Goal: Transaction & Acquisition: Purchase product/service

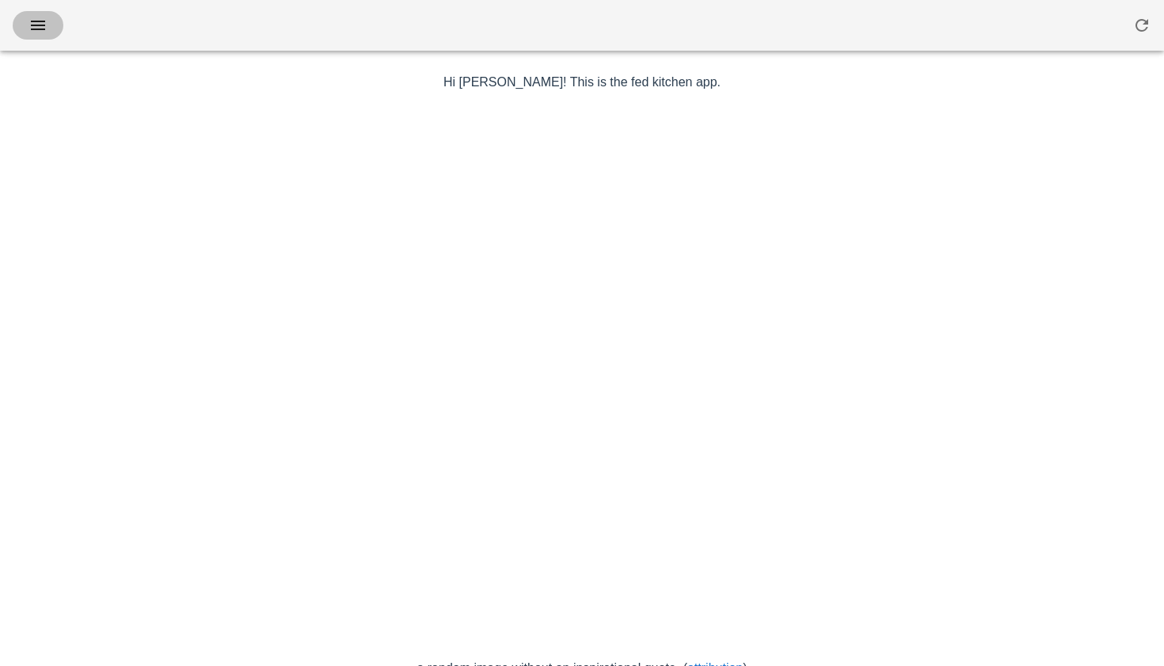
click at [42, 29] on icon "button" at bounding box center [38, 25] width 19 height 19
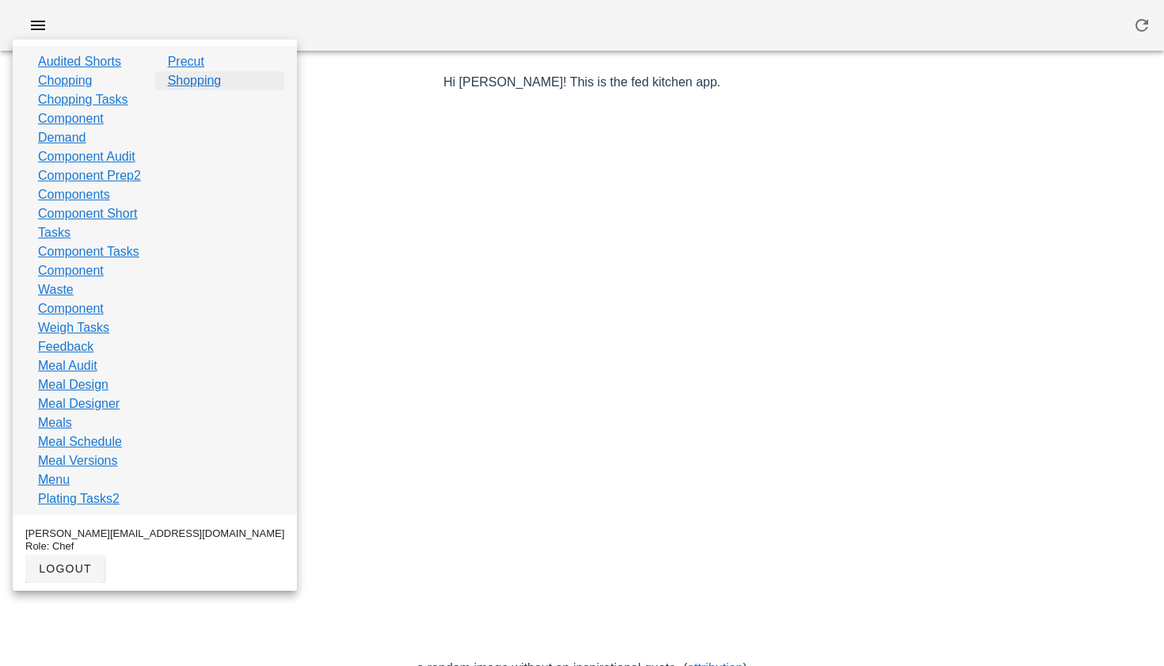
click at [191, 79] on link "Shopping" at bounding box center [195, 80] width 54 height 19
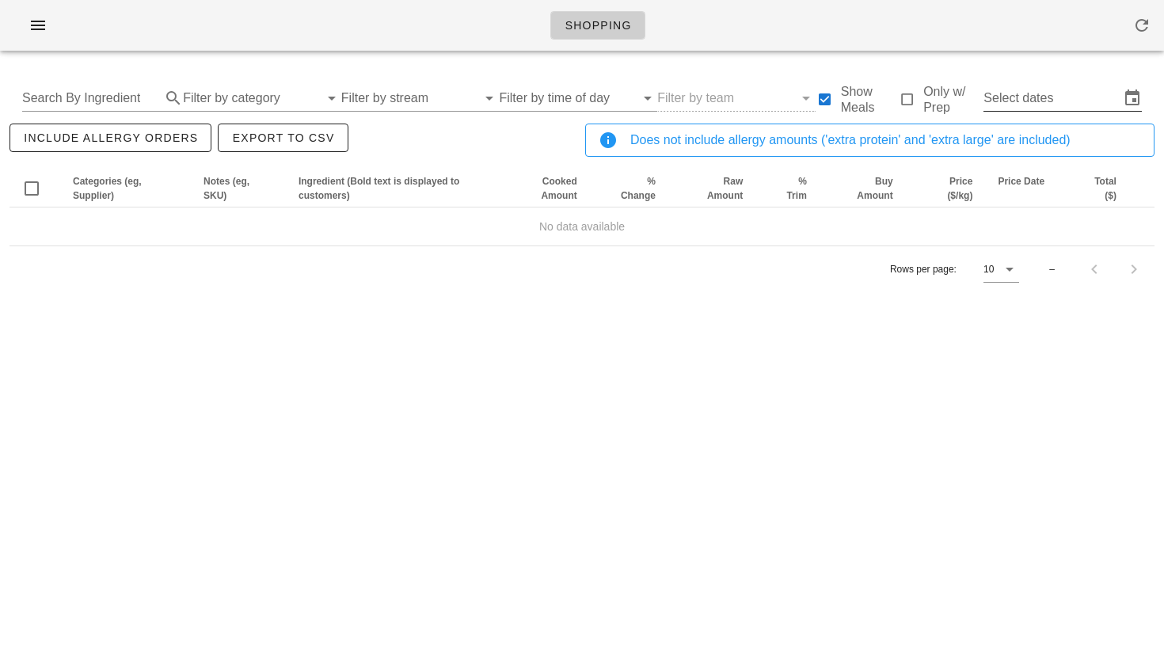
click at [1026, 94] on input "Select dates" at bounding box center [1051, 98] width 136 height 25
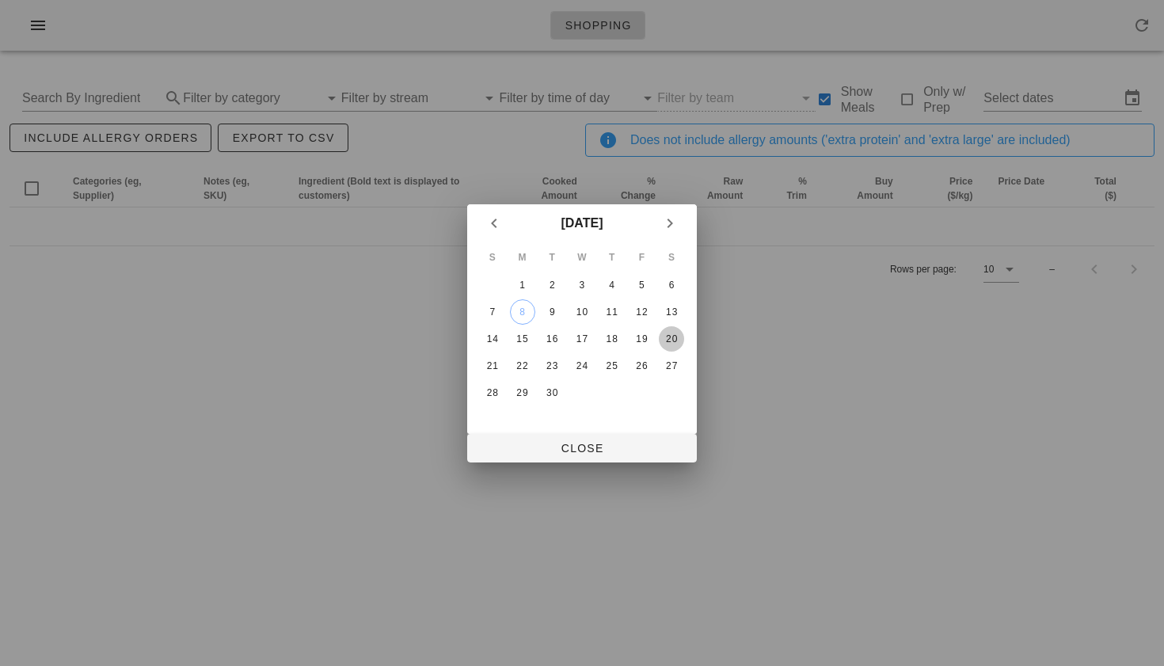
click at [675, 333] on div "20" at bounding box center [671, 338] width 25 height 11
click at [495, 344] on button "14" at bounding box center [492, 338] width 25 height 25
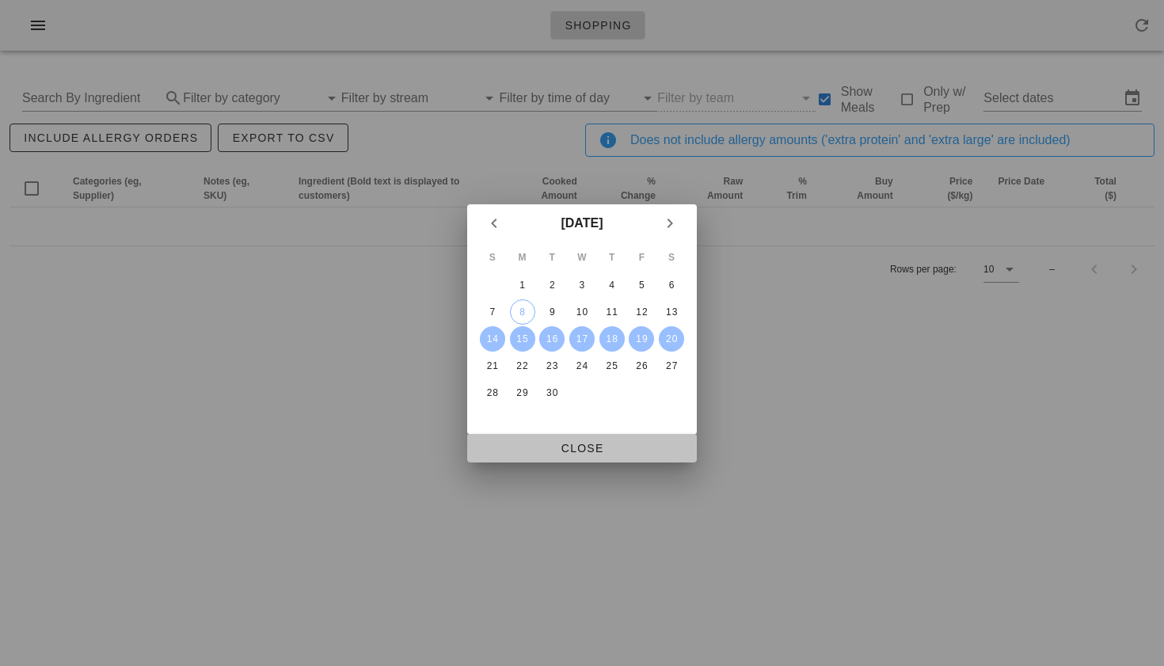
click at [569, 445] on span "Close" at bounding box center [582, 448] width 204 height 13
type input "[DATE] - [DATE]"
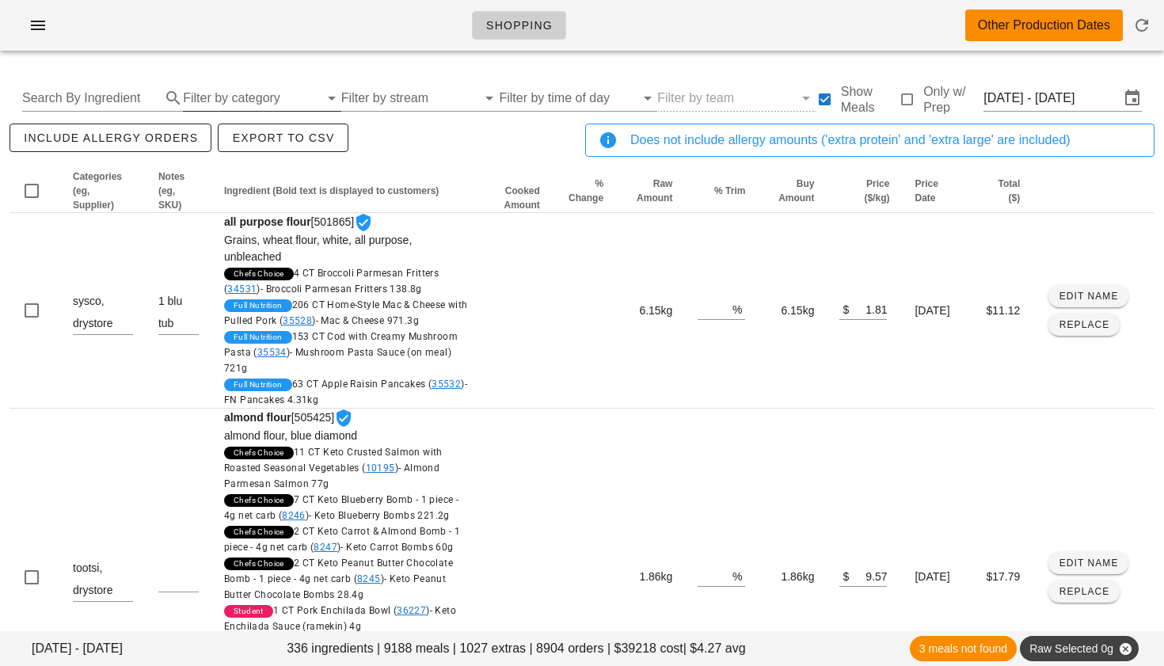
click at [264, 99] on input "Filter by category" at bounding box center [251, 98] width 136 height 25
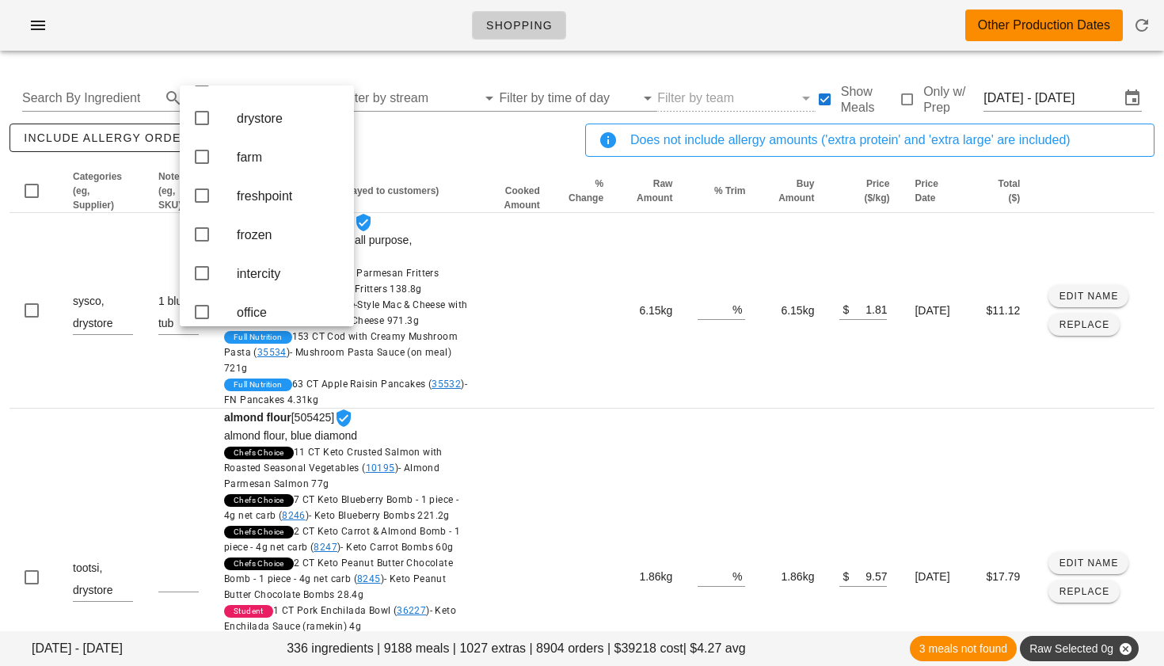
scroll to position [142, 0]
click at [203, 208] on icon at bounding box center [201, 201] width 19 height 19
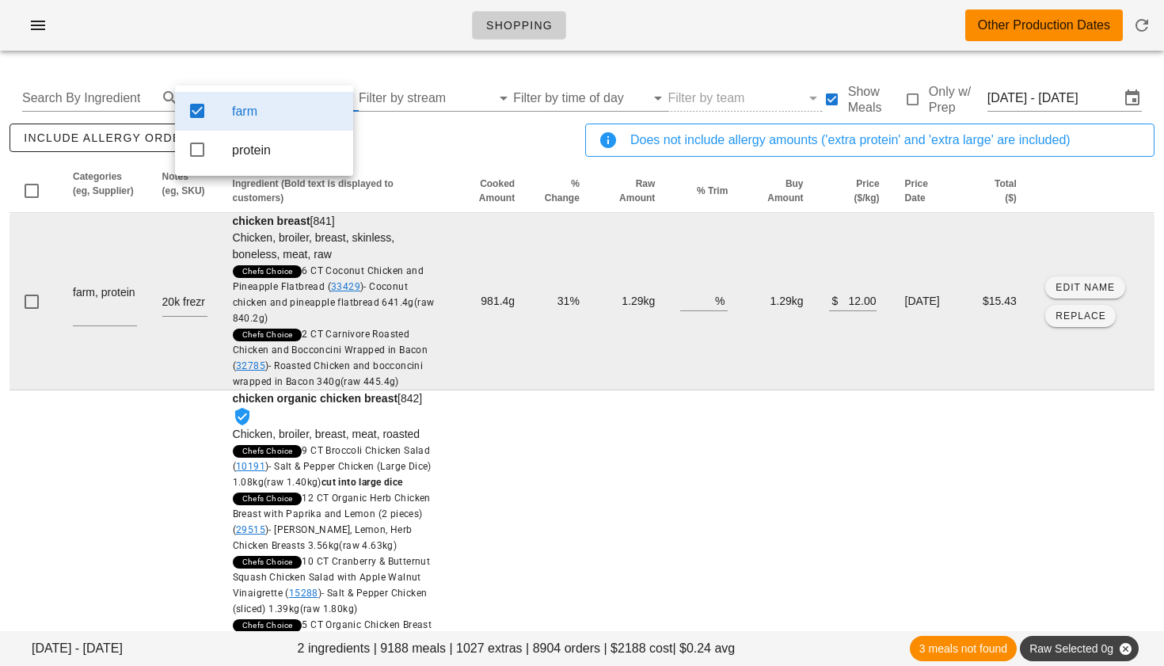
scroll to position [0, 0]
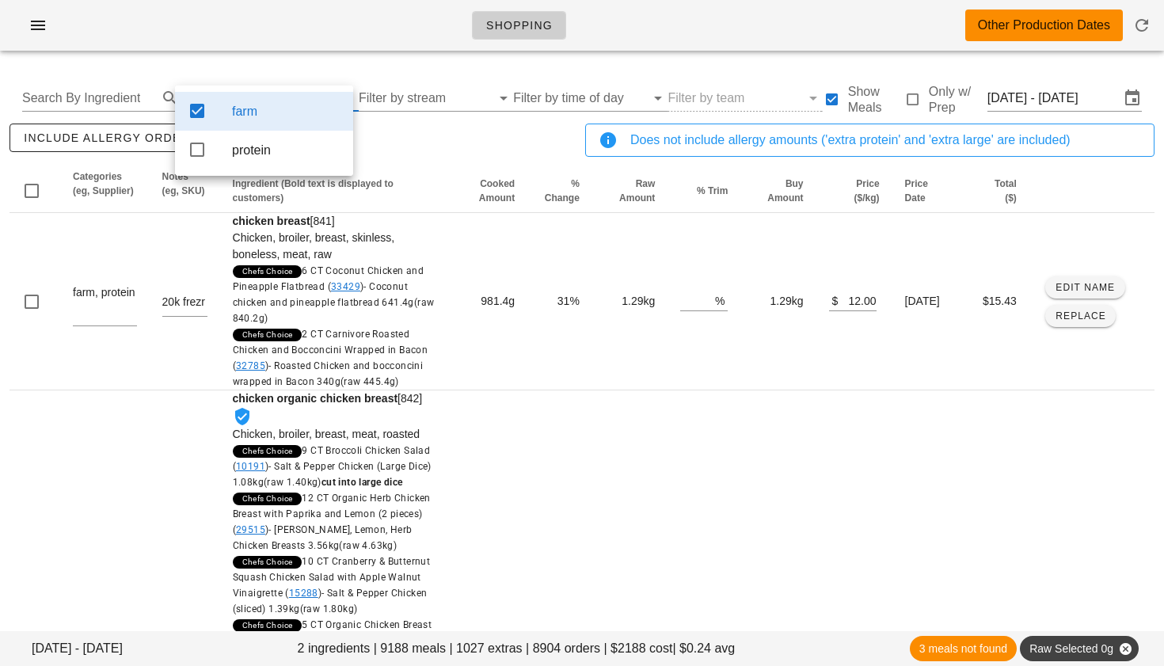
click at [386, 141] on div "include allergy orders Export to CSV" at bounding box center [294, 146] width 576 height 52
